Goal: Task Accomplishment & Management: Complete application form

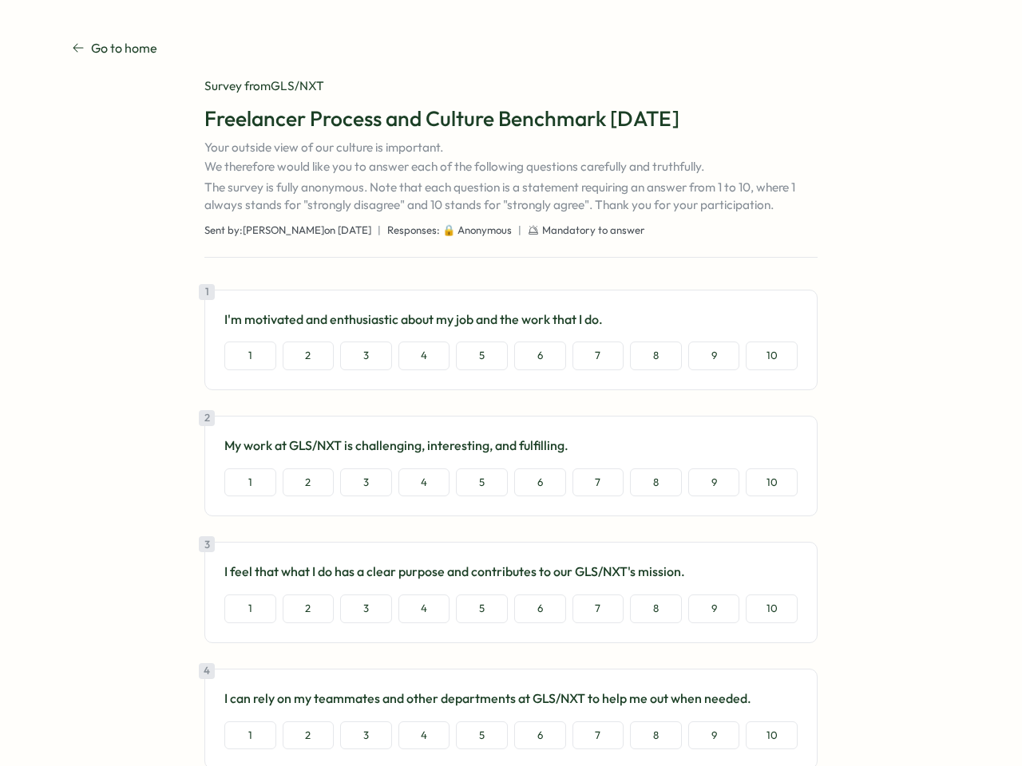
click at [511, 383] on div "1 I'm motivated and enthusiastic about my job and the work that I do. 1 2 3 4 5…" at bounding box center [510, 340] width 613 height 101
click at [247, 356] on button "1" at bounding box center [250, 356] width 52 height 29
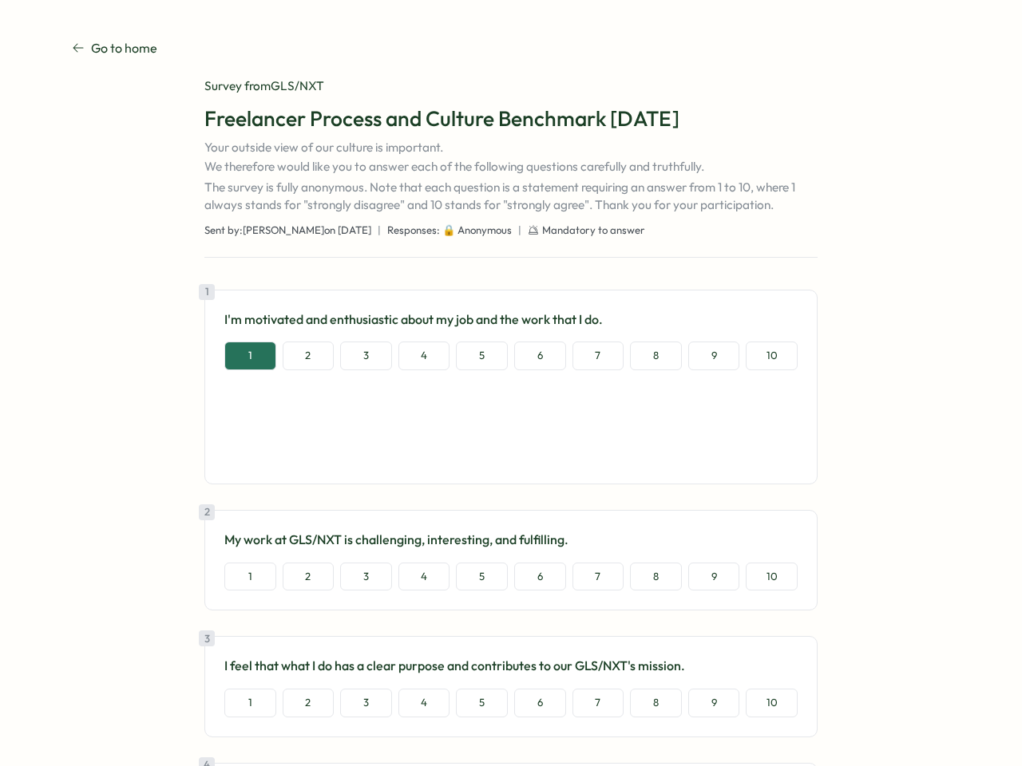
click at [306, 356] on button "2" at bounding box center [309, 356] width 52 height 29
click at [363, 356] on button "3" at bounding box center [366, 356] width 52 height 29
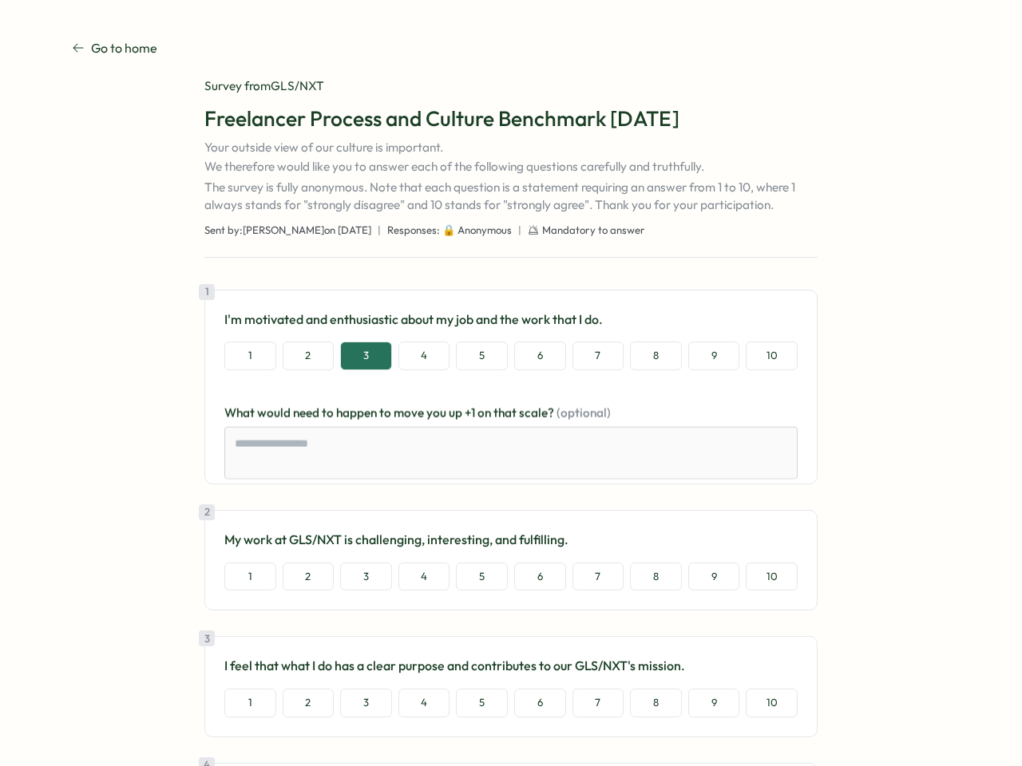
click at [422, 356] on button "4" at bounding box center [424, 356] width 52 height 29
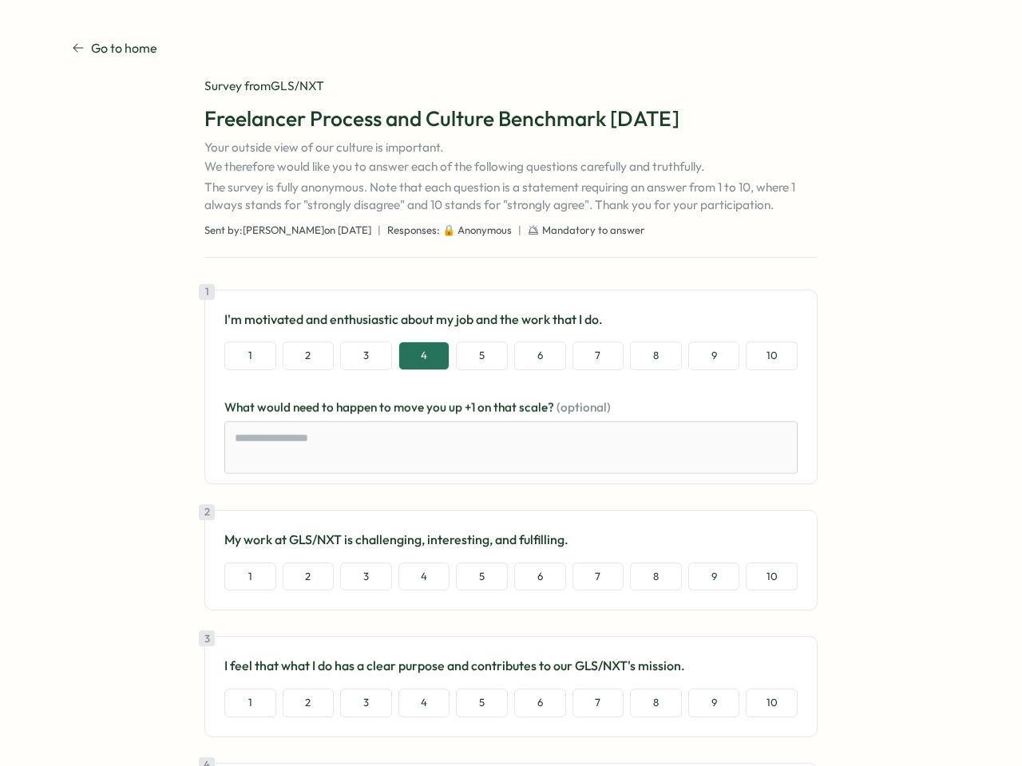
click at [479, 356] on button "5" at bounding box center [482, 356] width 52 height 29
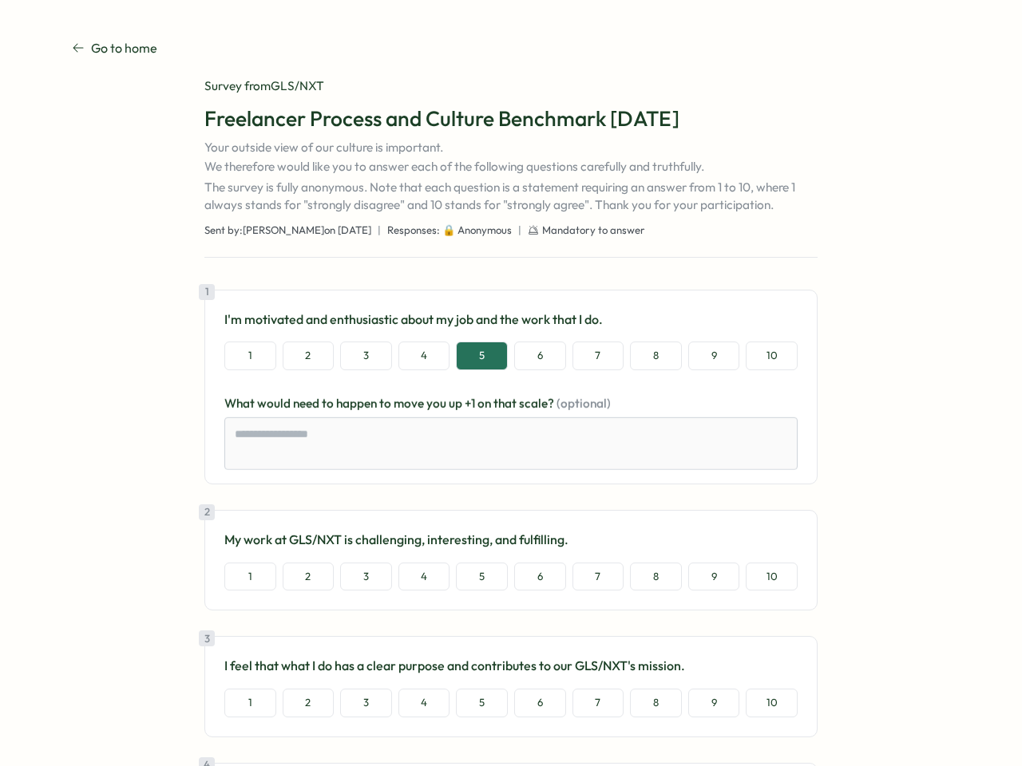
click at [537, 356] on button "6" at bounding box center [540, 356] width 52 height 29
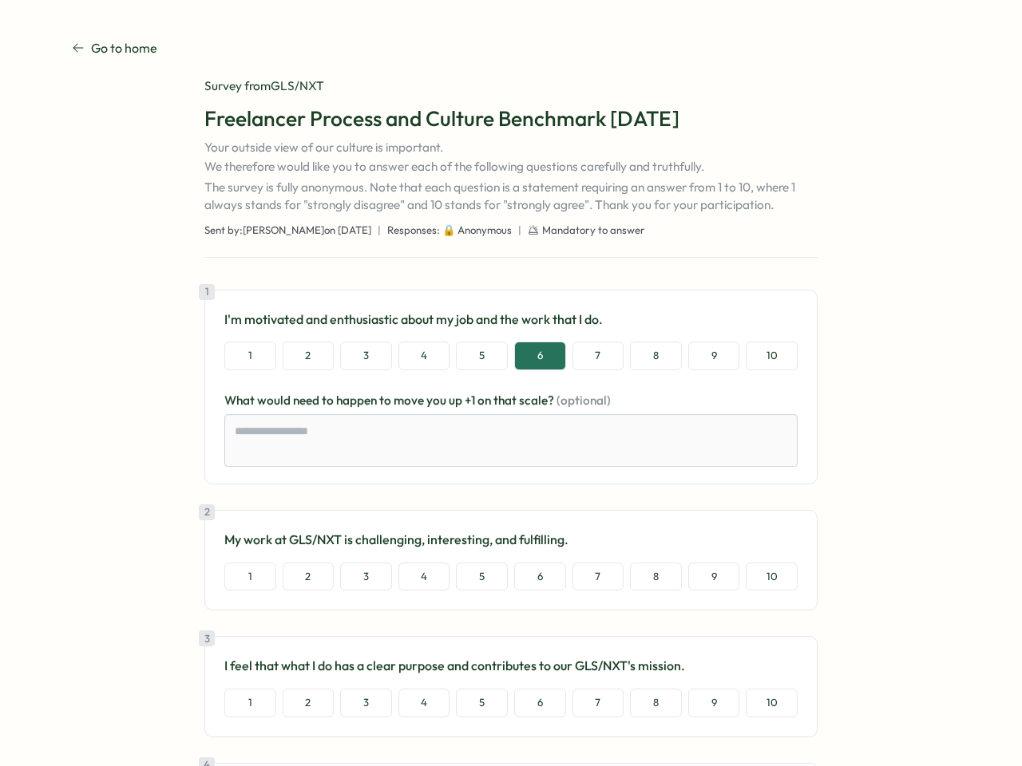
click at [596, 356] on button "7" at bounding box center [598, 356] width 52 height 29
click at [653, 356] on button "8" at bounding box center [656, 356] width 52 height 29
type textarea "*"
